Goal: Participate in discussion

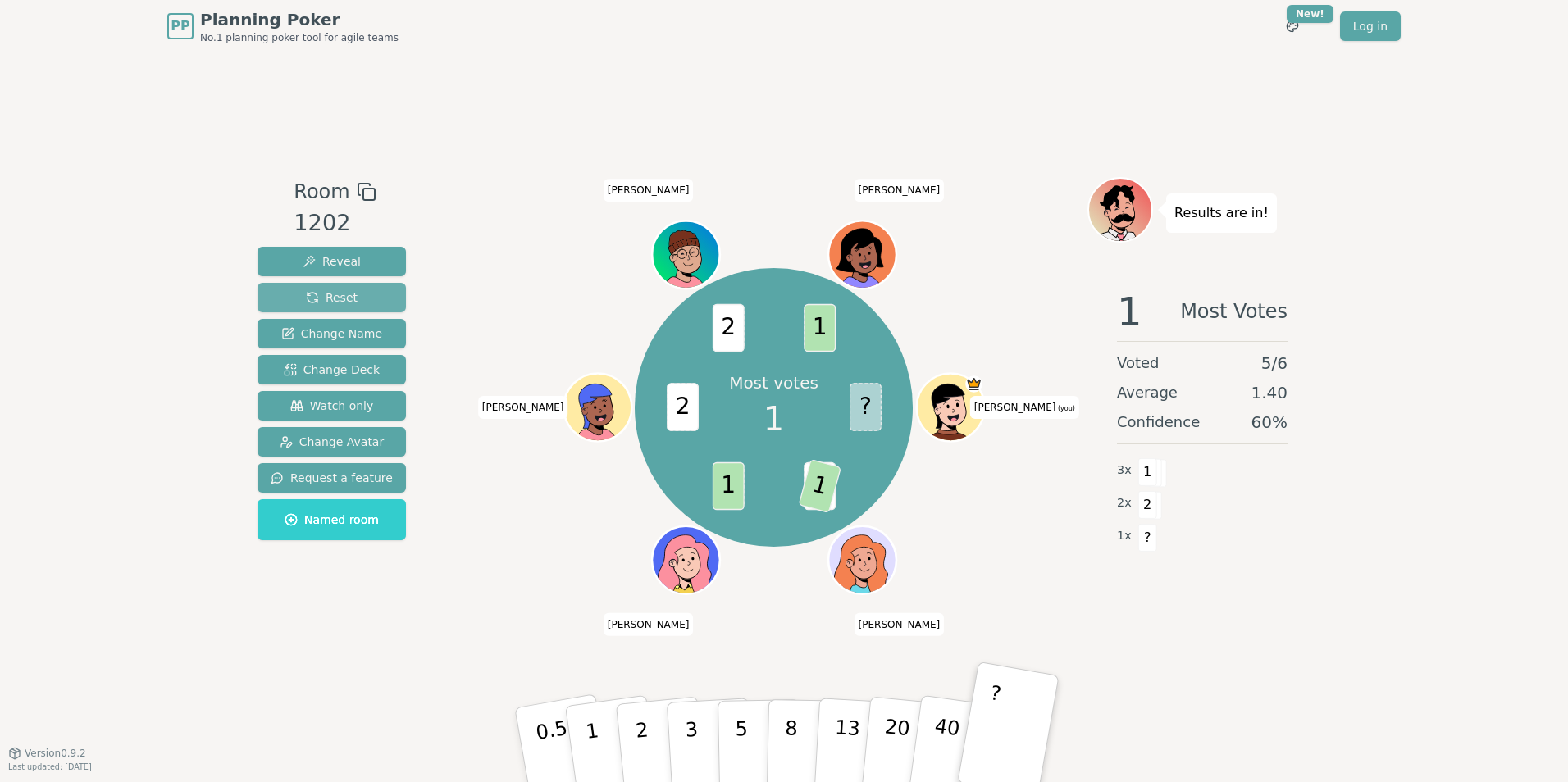
drag, startPoint x: 348, startPoint y: 298, endPoint x: 314, endPoint y: 294, distance: 34.2
click at [314, 294] on span "Reset" at bounding box center [331, 298] width 52 height 17
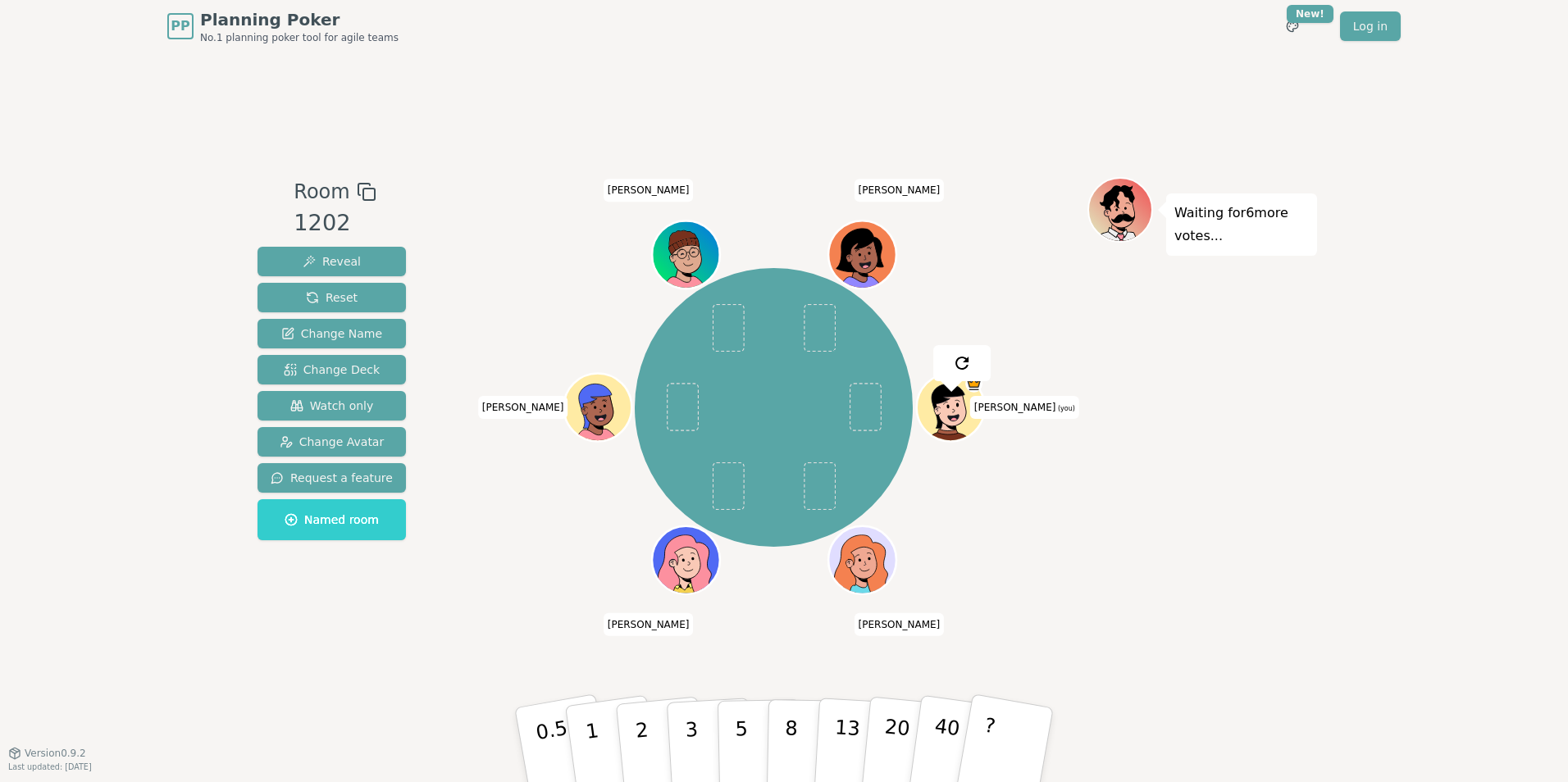
click at [690, 115] on div "Room 1202 Reveal Reset Change Name Change Deck Watch only Change Avatar Request…" at bounding box center [784, 403] width 1066 height 700
click at [841, 65] on div "Room 1202 Reveal Reset Change Name Change Deck Watch only Change Avatar Request…" at bounding box center [784, 403] width 1066 height 700
click at [902, 59] on div "Room 1202 Reveal Reset Change Name Change Deck Watch only Change Avatar Request…" at bounding box center [784, 403] width 1066 height 700
click at [716, 64] on div "Room 1202 Reveal Reset Change Name Change Deck Watch only Change Avatar Request…" at bounding box center [784, 403] width 1066 height 700
drag, startPoint x: 1265, startPoint y: 460, endPoint x: 1188, endPoint y: 426, distance: 84.2
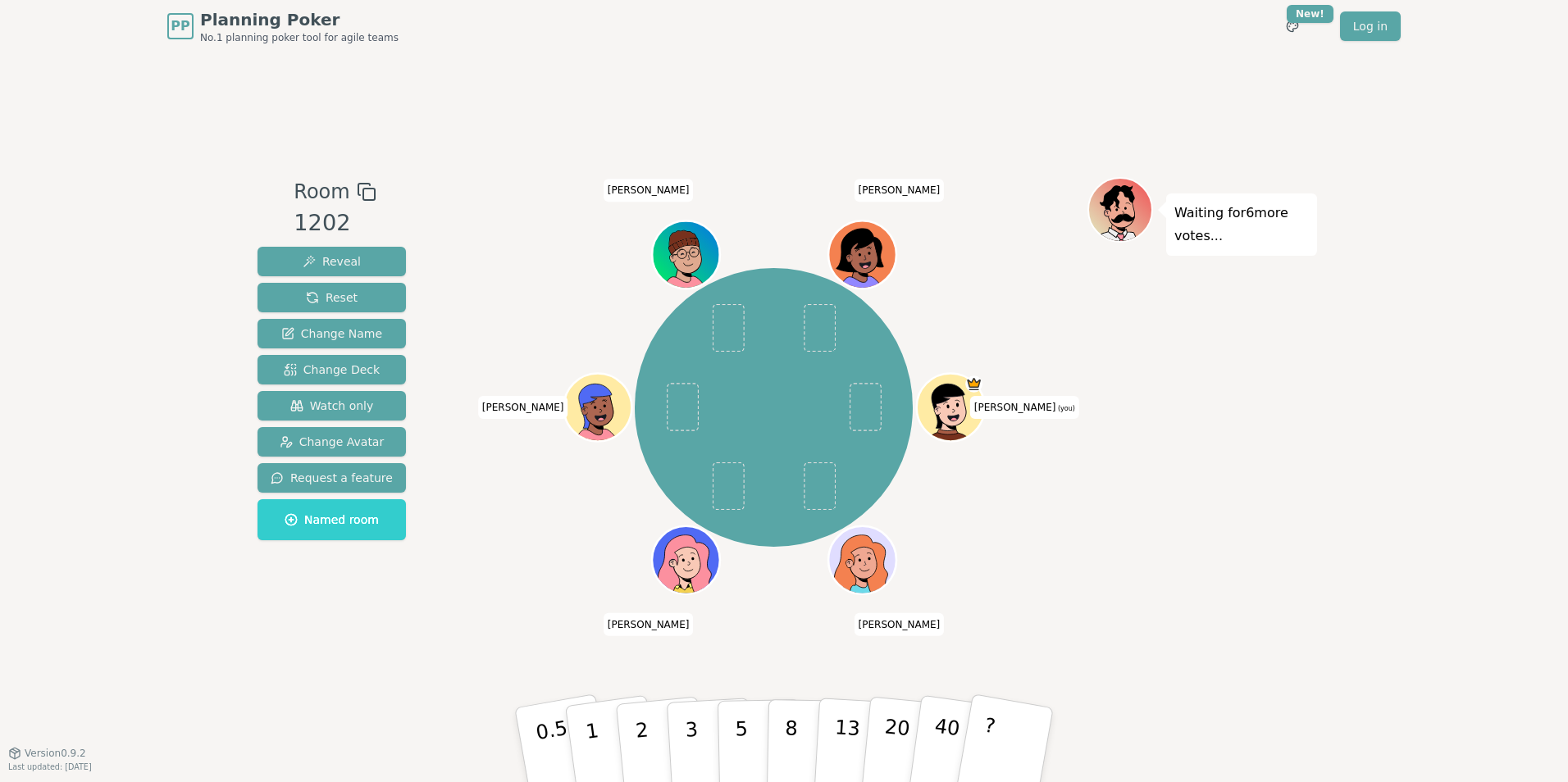
click at [1188, 426] on div "Waiting for 6 more votes..." at bounding box center [1203, 403] width 230 height 451
click at [1003, 742] on button "?" at bounding box center [1005, 745] width 103 height 135
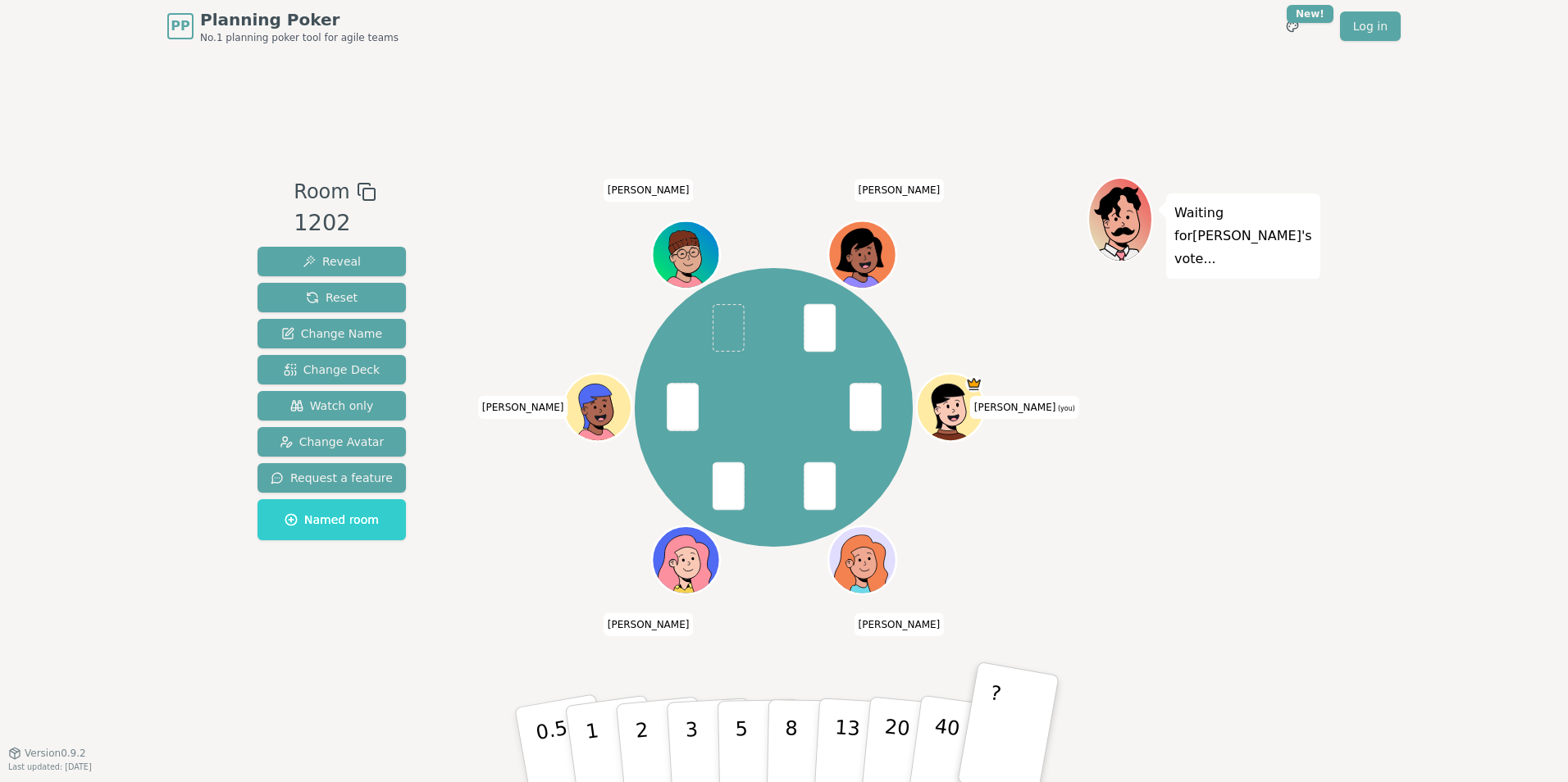
click at [1073, 549] on div "[PERSON_NAME] (you) [PERSON_NAME] [PERSON_NAME]" at bounding box center [773, 407] width 628 height 402
click at [549, 198] on div at bounding box center [773, 192] width 628 height 30
click at [1185, 30] on div "PP Planning Poker No.1 planning poker tool for agile teams Toggle theme New! Lo…" at bounding box center [784, 26] width 1234 height 53
click at [999, 141] on div "Room 1202 Reveal Reset Change Name Change Deck Watch only Change Avatar Request…" at bounding box center [784, 403] width 1066 height 700
click at [344, 52] on div "PP Planning Poker No.1 planning poker tool for agile teams Toggle theme New! Lo…" at bounding box center [784, 26] width 1234 height 53
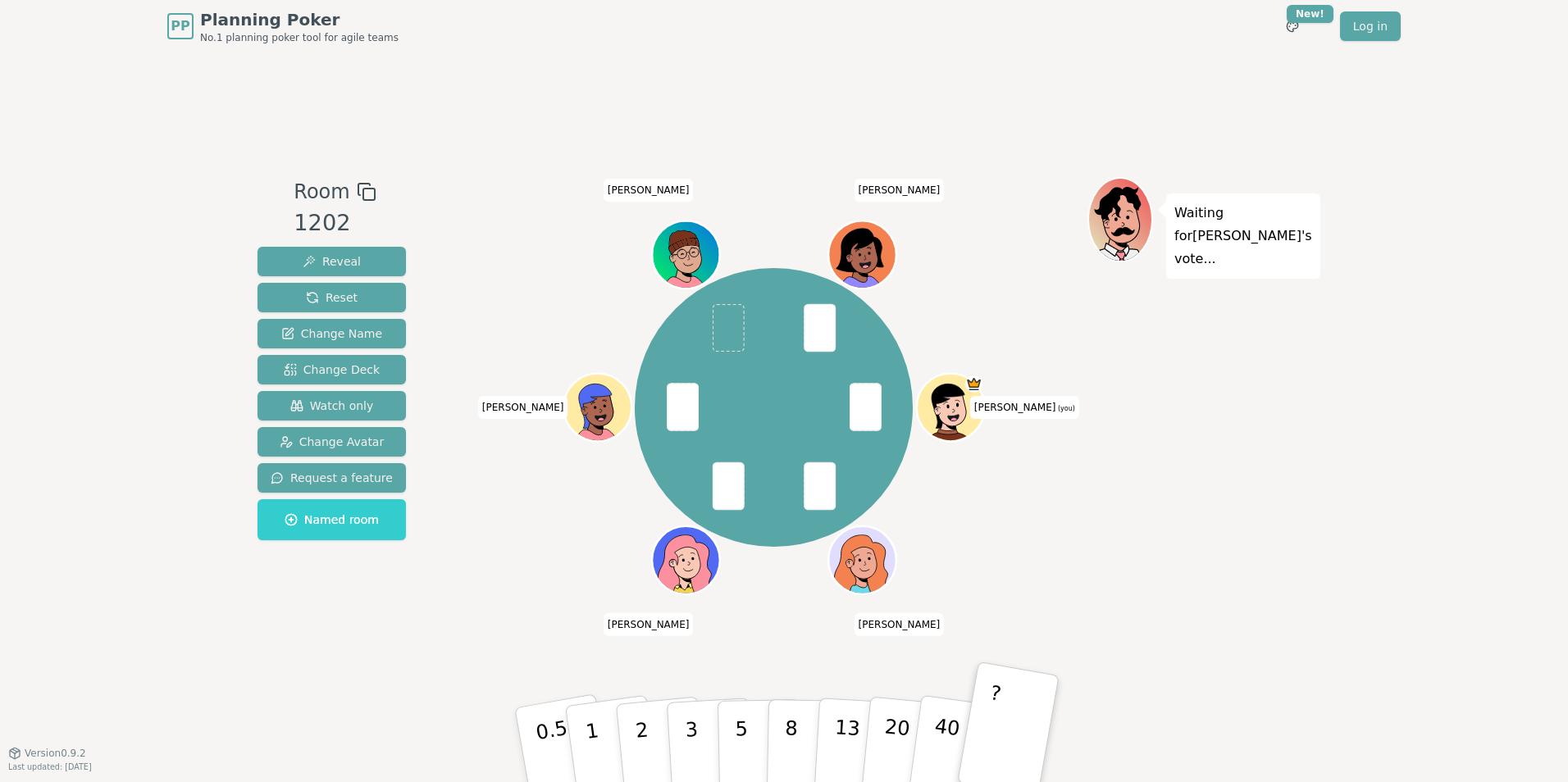
click at [507, 106] on div "Room 1202 Reveal Reset Change Name Change Deck Watch only Change Avatar Request…" at bounding box center [784, 403] width 1066 height 700
click at [550, 115] on div "Room 1202 Reveal Reset Change Name Change Deck Watch only Change Avatar Request…" at bounding box center [784, 403] width 1066 height 700
click at [1157, 79] on div "Room 1202 Reveal Reset Change Name Change Deck Watch only Change Avatar Request…" at bounding box center [784, 403] width 1066 height 700
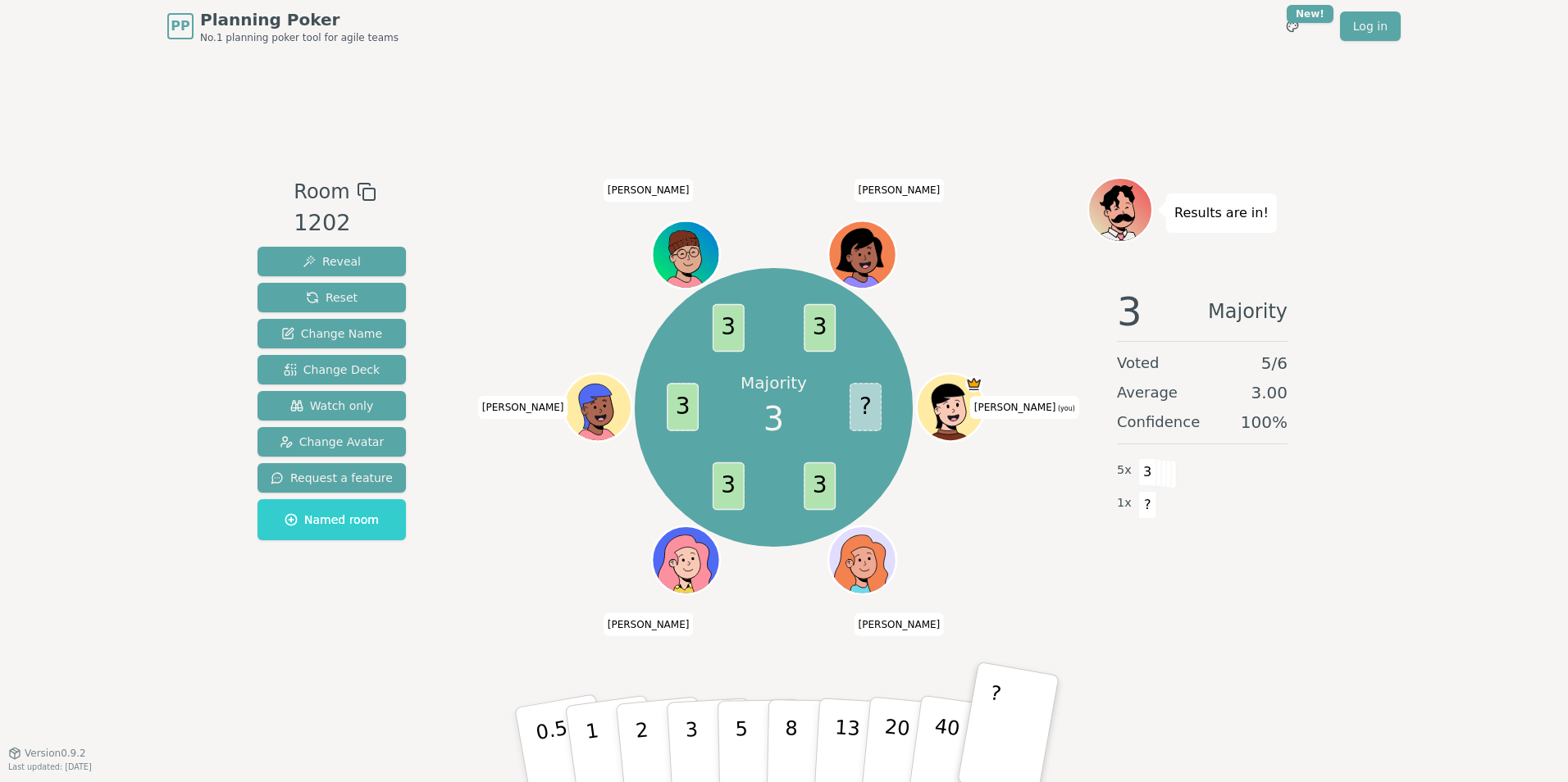
click at [528, 165] on div "Room 1202 Reveal Reset Change Name Change Deck Watch only Change Avatar Request…" at bounding box center [784, 403] width 1066 height 700
click at [1034, 568] on div "Majority 3 ? 3 3 3 3 3 [PERSON_NAME] (you) [PERSON_NAME] [PERSON_NAME]" at bounding box center [773, 407] width 628 height 402
click at [1278, 398] on span "3.00" at bounding box center [1270, 392] width 37 height 23
drag, startPoint x: 1278, startPoint y: 398, endPoint x: 1401, endPoint y: 403, distance: 123.1
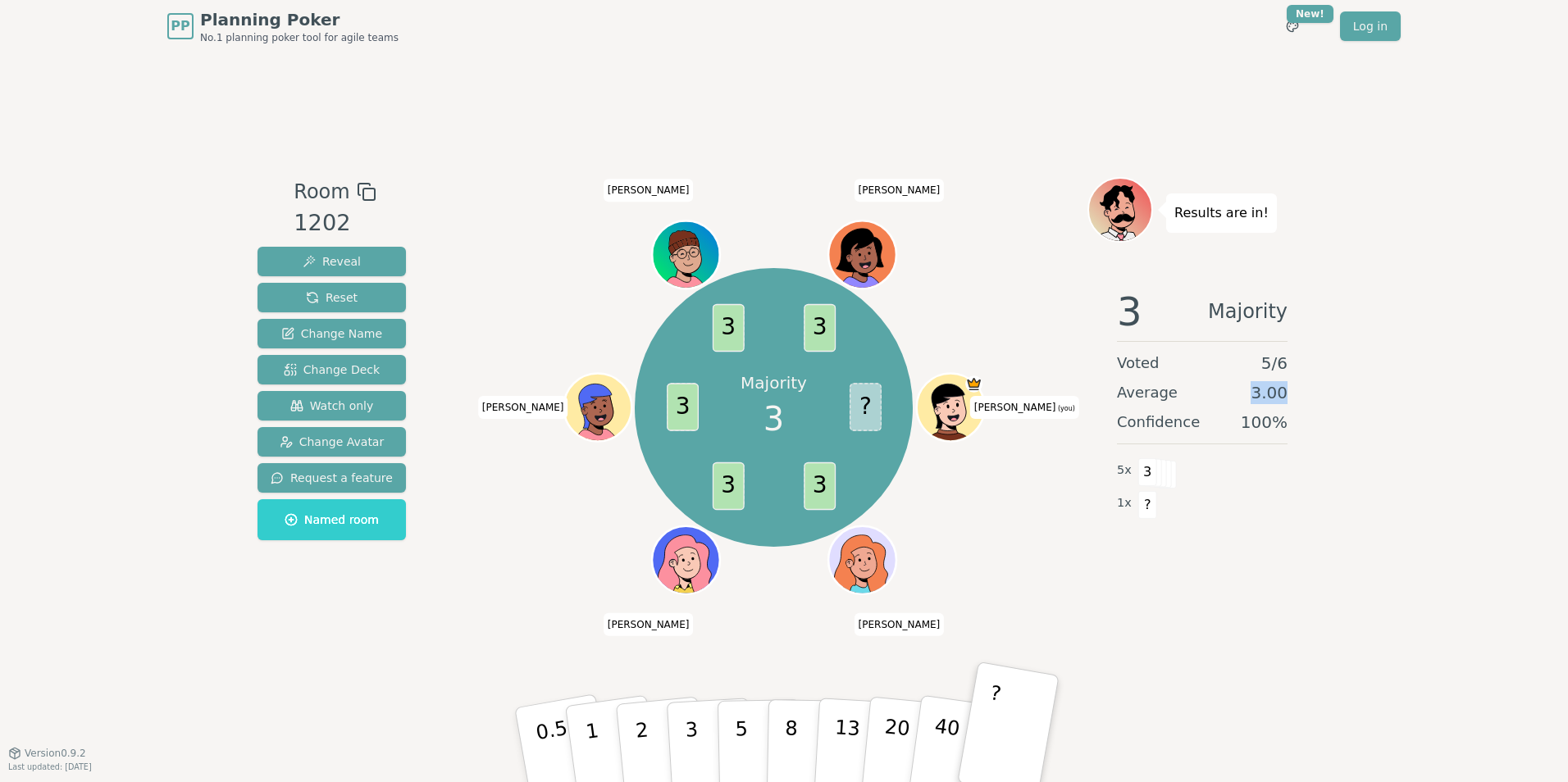
click at [1401, 403] on div "PP Planning Poker No.1 planning poker tool for agile teams Toggle theme New! Lo…" at bounding box center [784, 391] width 1568 height 782
click at [882, 91] on div "Room 1202 Reveal Reset Change Name Change Deck Watch only Change Avatar Request…" at bounding box center [784, 403] width 1066 height 700
click at [974, 80] on div "Room 1202 Reveal Reset Change Name Change Deck Watch only Change Avatar Request…" at bounding box center [784, 403] width 1066 height 700
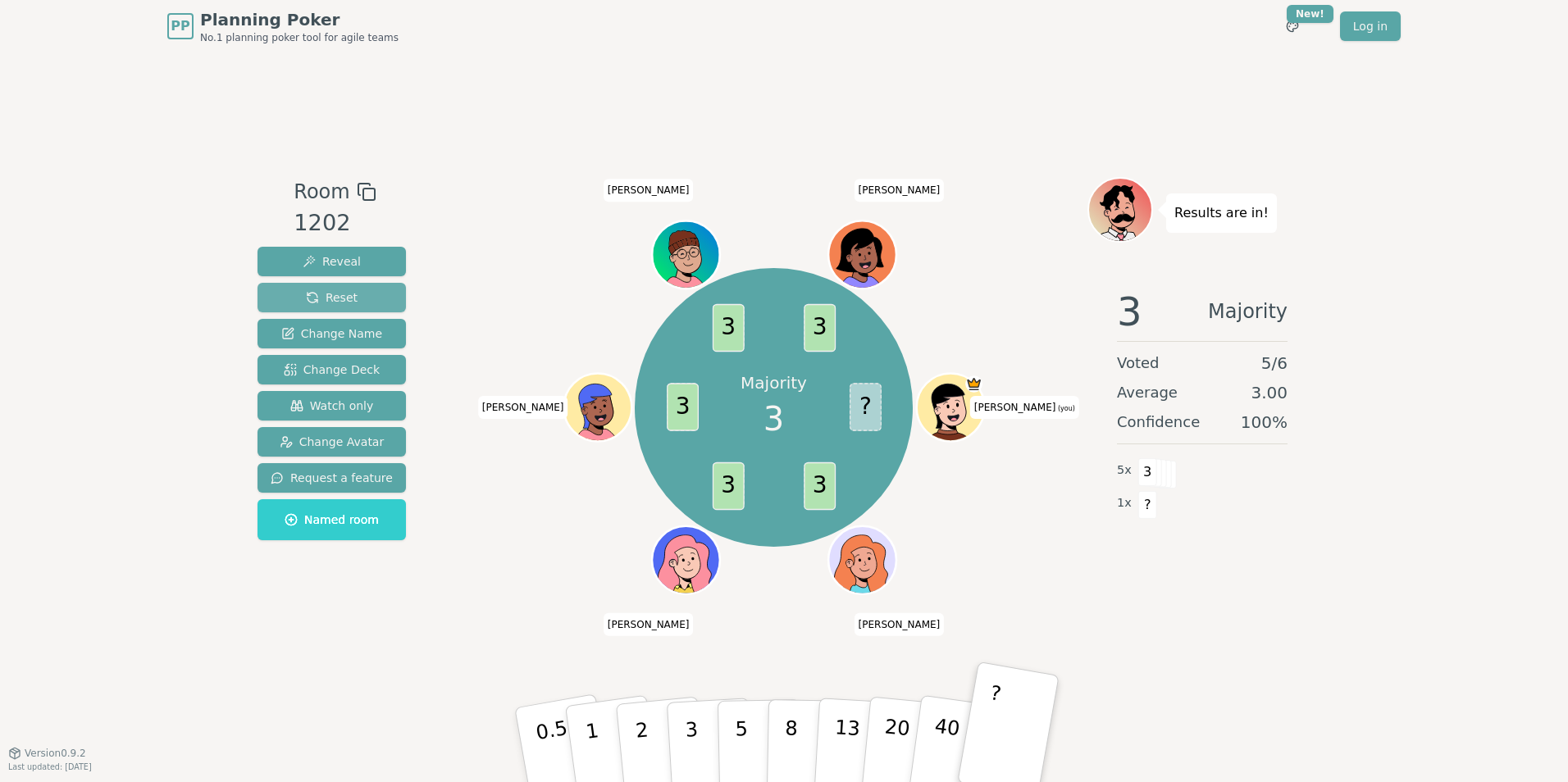
click at [335, 304] on span "Reset" at bounding box center [331, 298] width 52 height 17
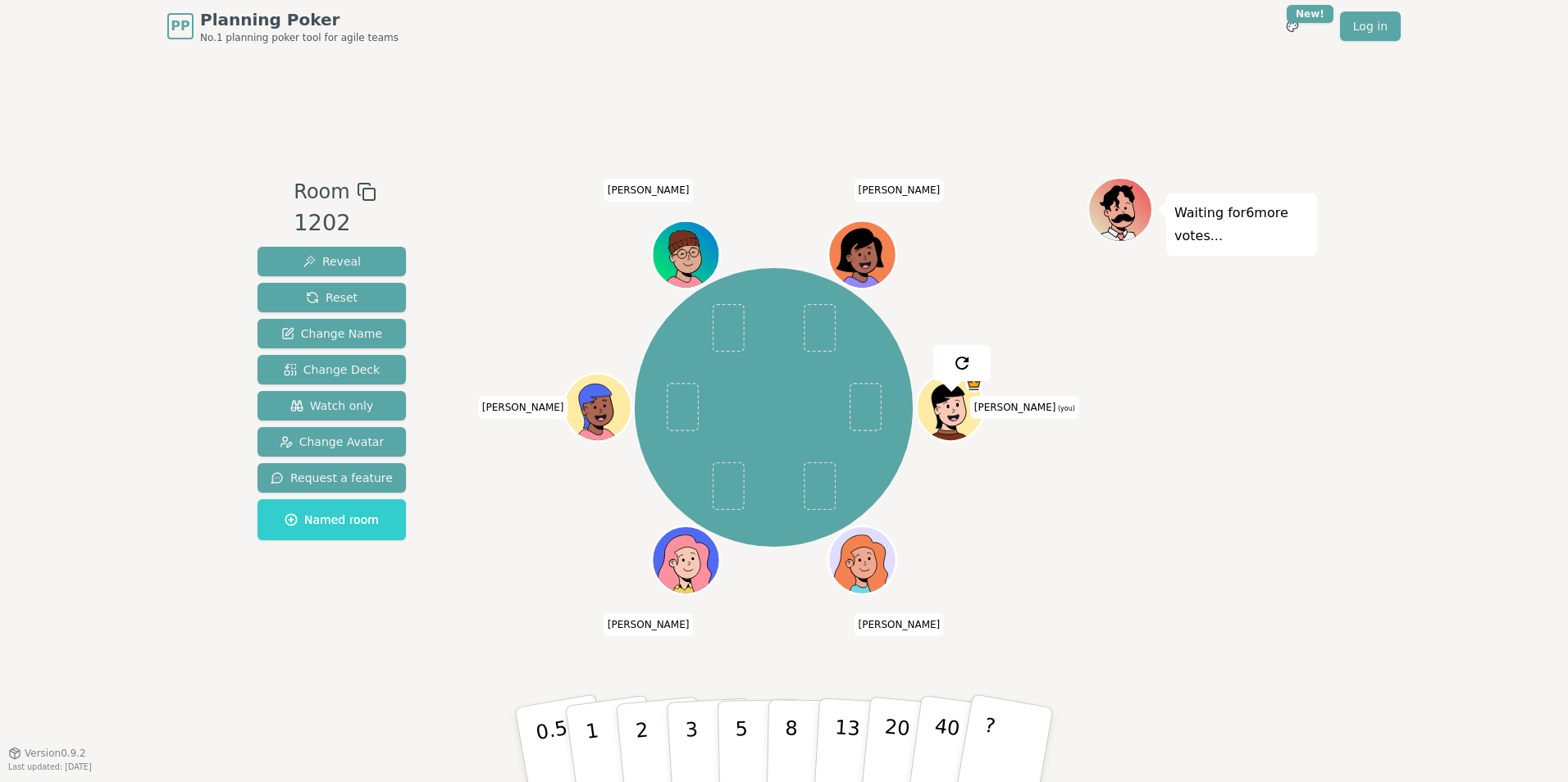
click at [631, 156] on div "Room 1202 Reveal Reset Change Name Change Deck Watch only Change Avatar Request…" at bounding box center [784, 403] width 1066 height 700
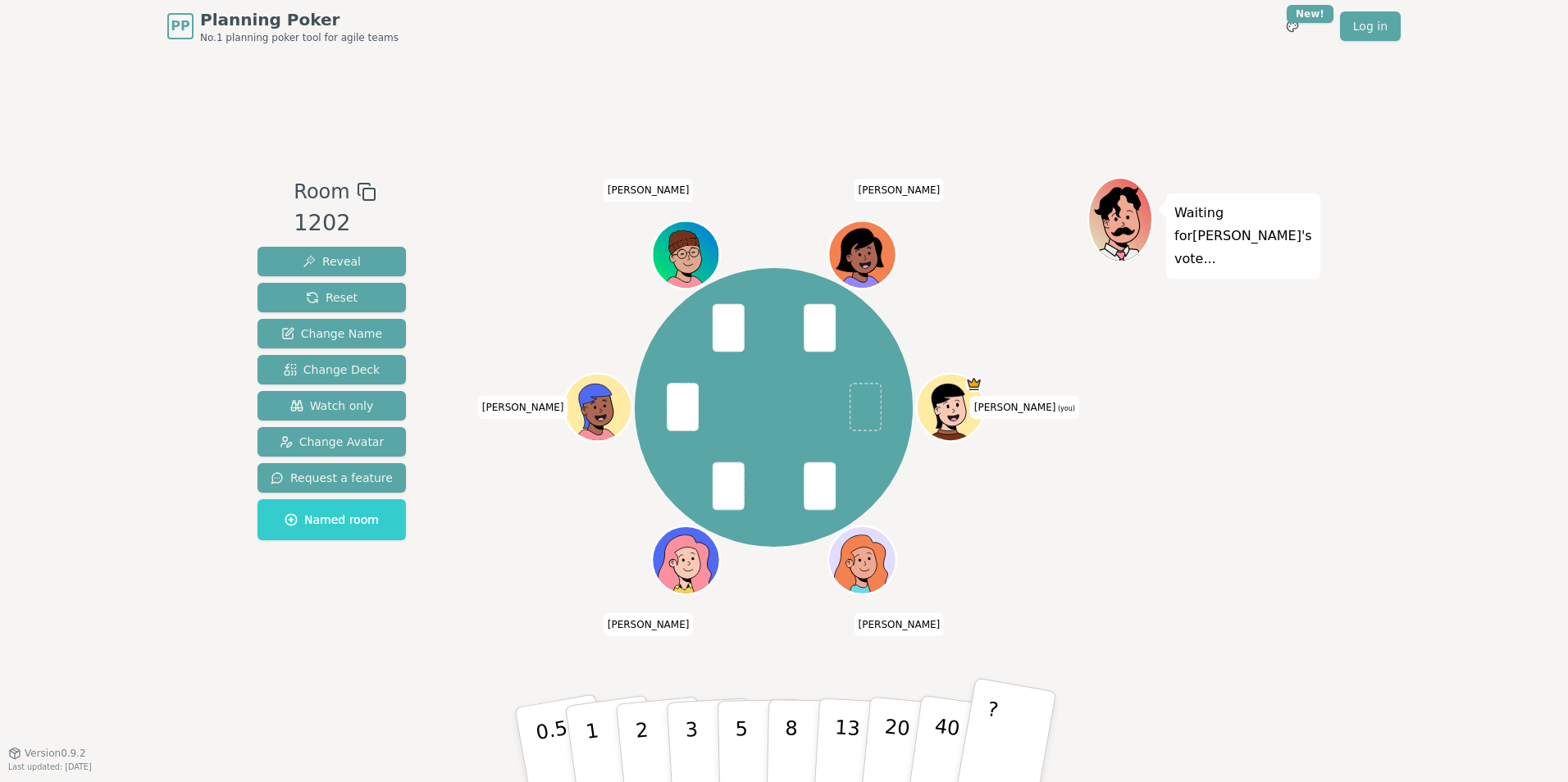
click at [1037, 737] on button "?" at bounding box center [1005, 745] width 103 height 135
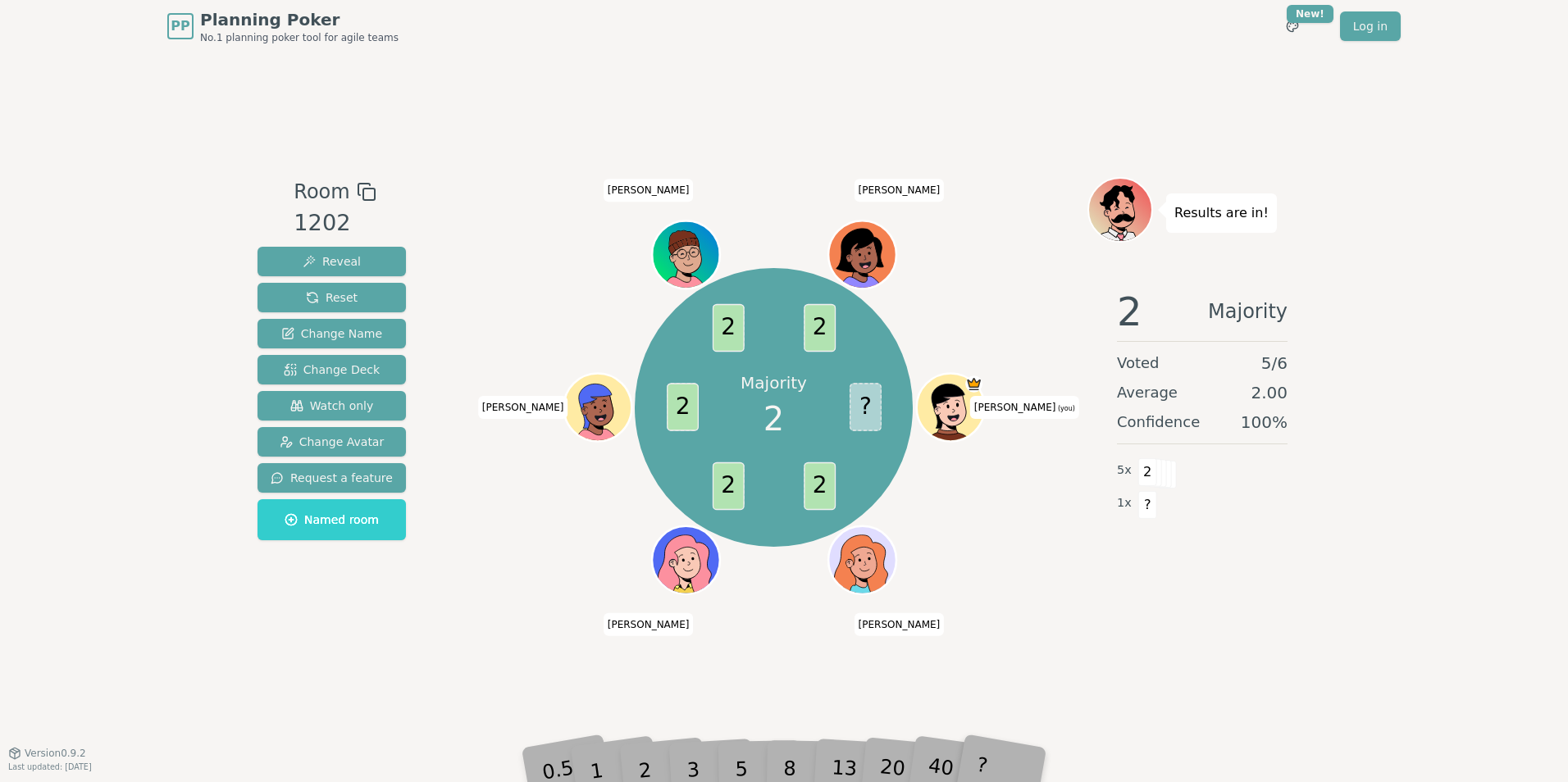
click at [551, 82] on div "Room 1202 Reveal Reset Change Name Change Deck Watch only Change Avatar Request…" at bounding box center [784, 403] width 1066 height 700
